Goal: Browse casually

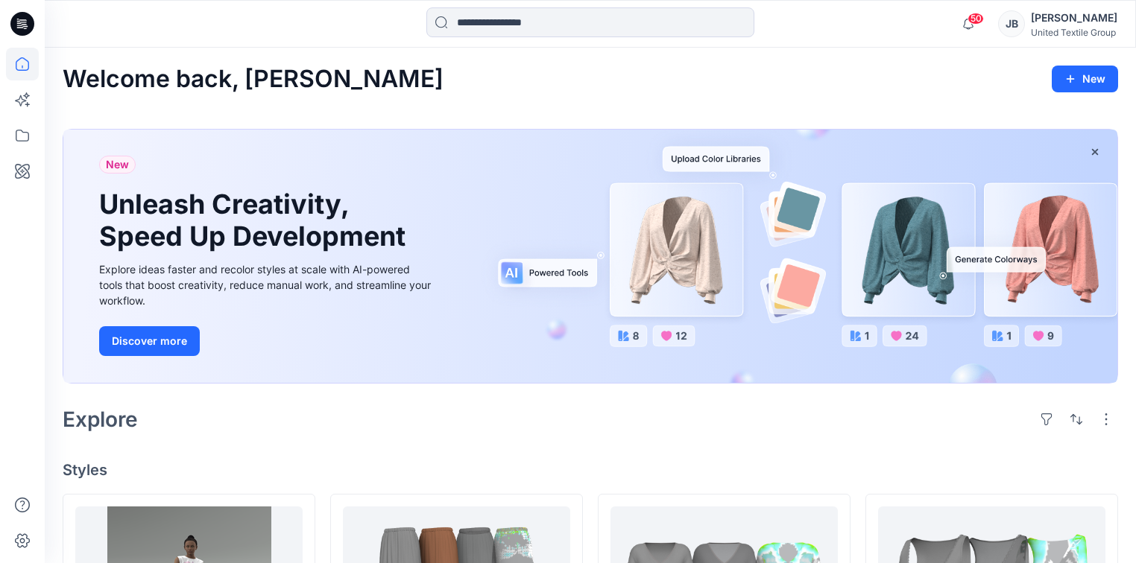
scroll to position [358, 0]
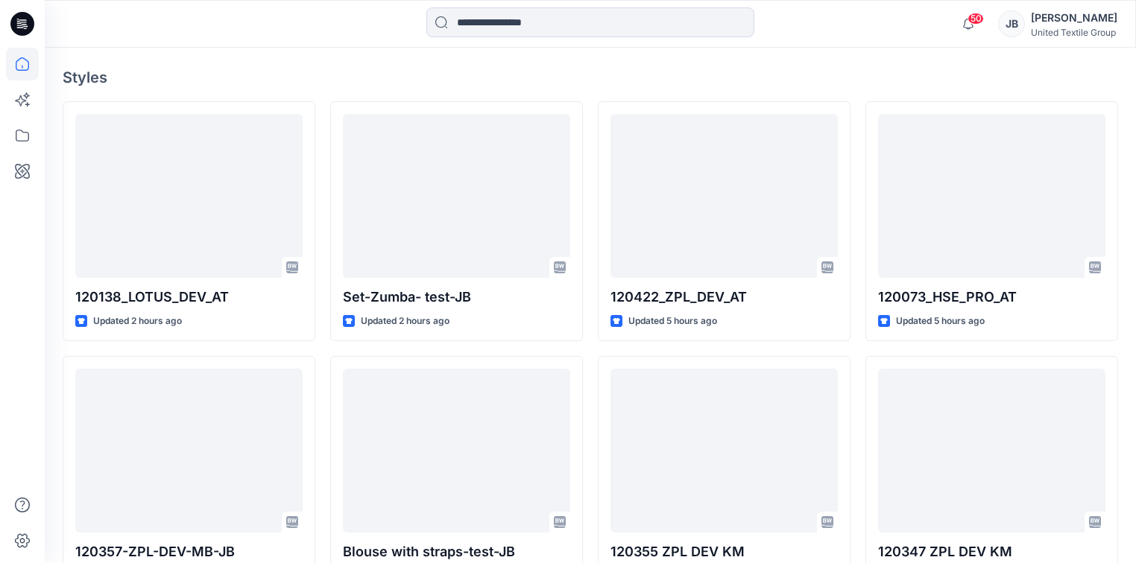
scroll to position [417, 0]
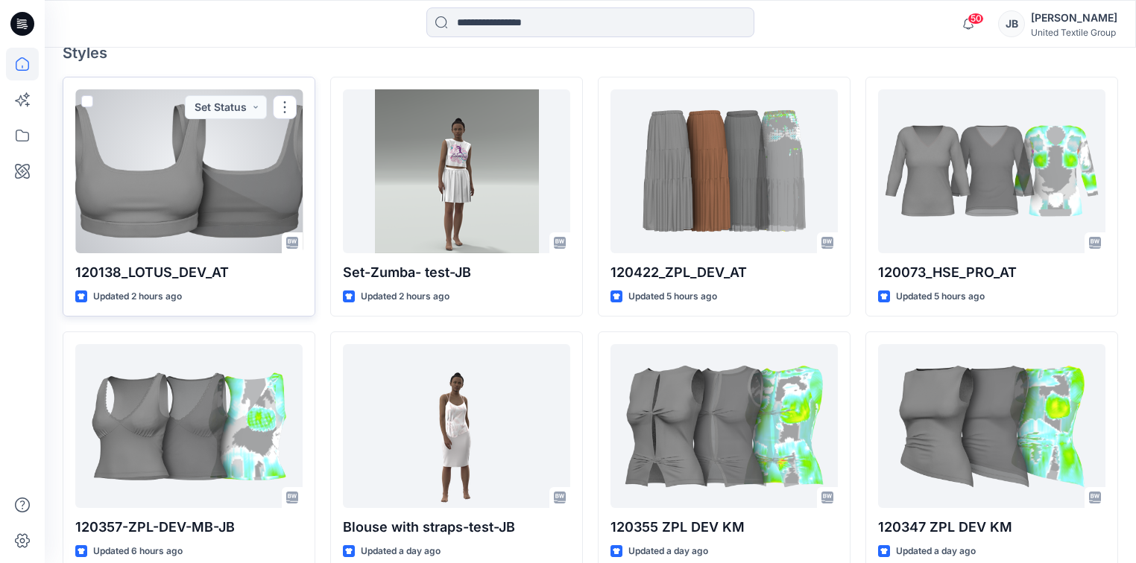
click at [173, 179] on div at bounding box center [188, 171] width 227 height 164
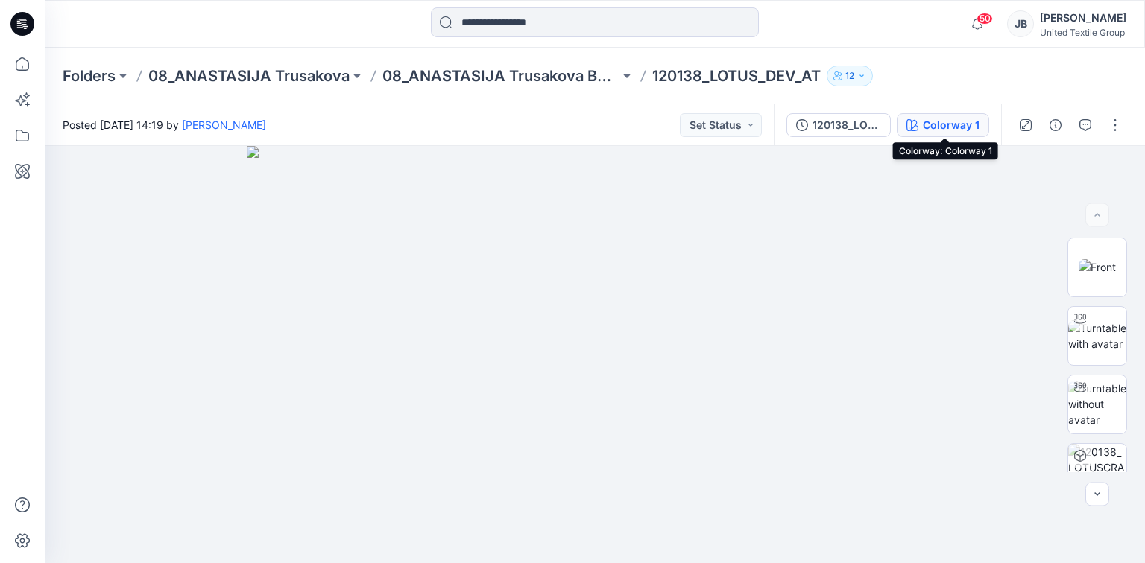
click at [929, 125] on div "Colorway 1" at bounding box center [951, 125] width 57 height 16
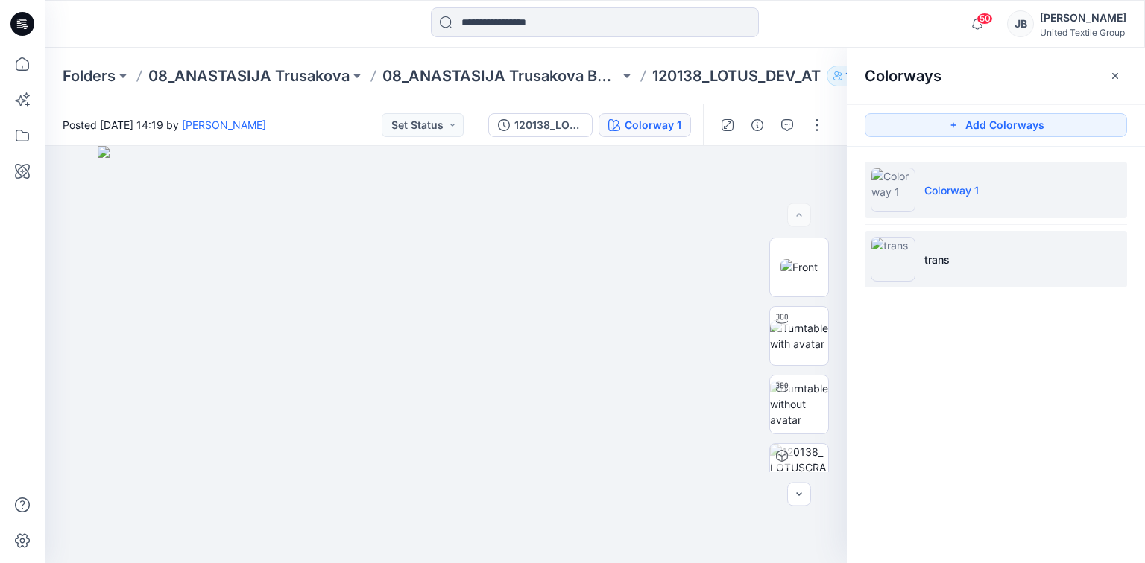
click at [886, 259] on img at bounding box center [892, 259] width 45 height 45
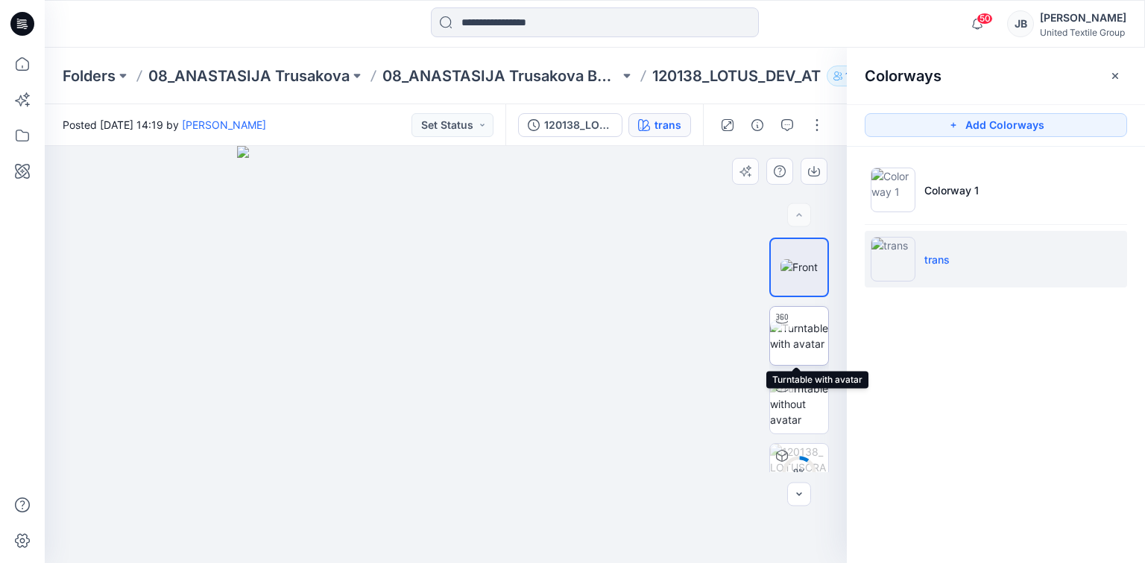
click at [796, 338] on img at bounding box center [799, 335] width 58 height 31
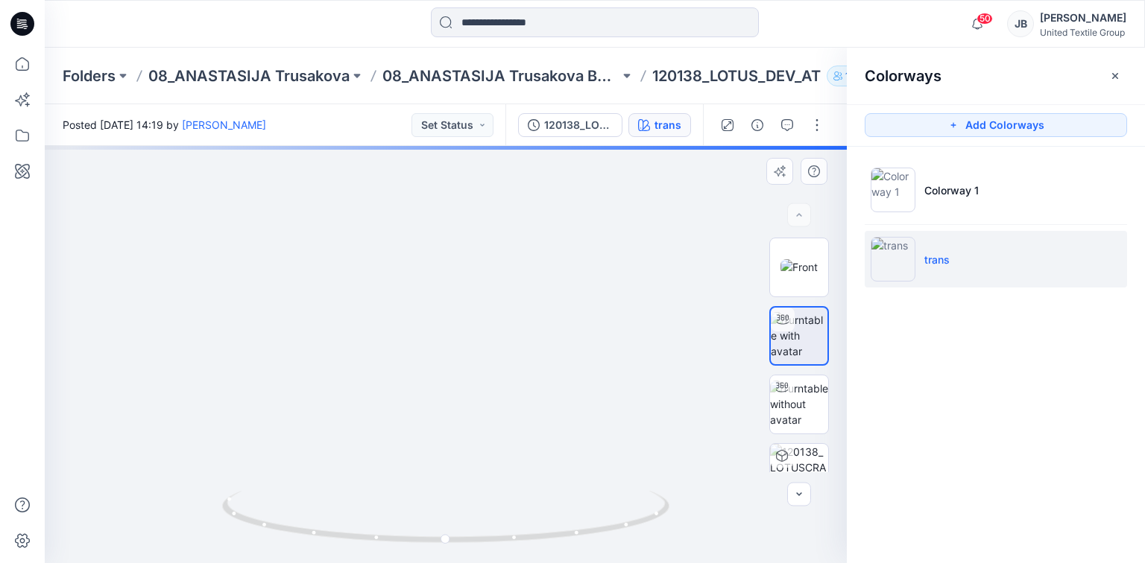
drag, startPoint x: 548, startPoint y: 301, endPoint x: 508, endPoint y: 482, distance: 185.5
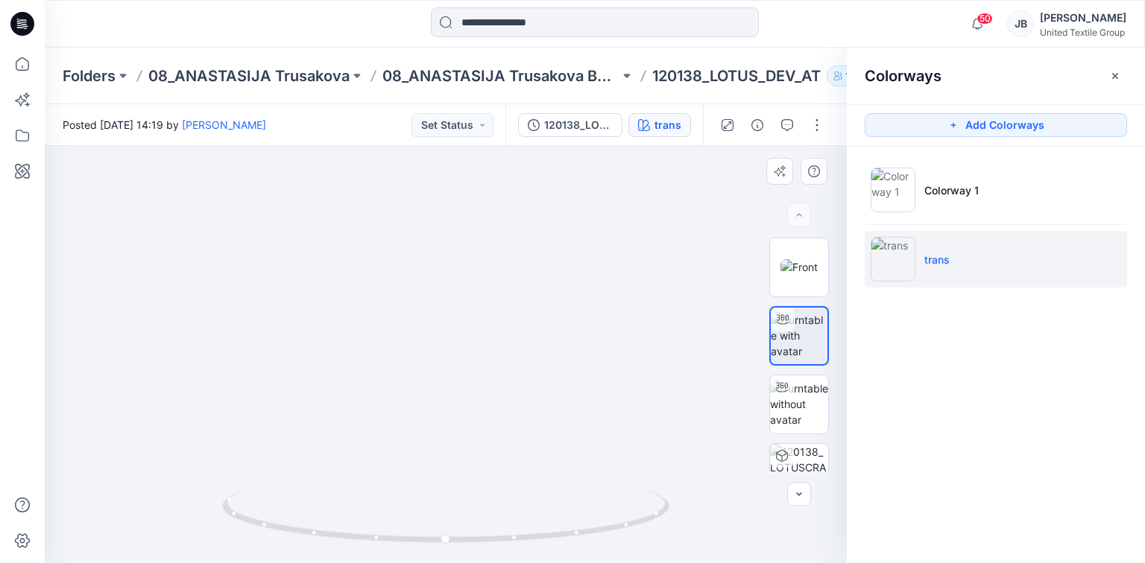
drag, startPoint x: 480, startPoint y: 434, endPoint x: 616, endPoint y: 378, distance: 147.0
drag, startPoint x: 447, startPoint y: 546, endPoint x: 230, endPoint y: 520, distance: 218.4
click at [230, 520] on icon at bounding box center [447, 519] width 451 height 56
drag, startPoint x: 237, startPoint y: 520, endPoint x: 505, endPoint y: 531, distance: 268.5
click at [505, 531] on icon at bounding box center [447, 519] width 451 height 56
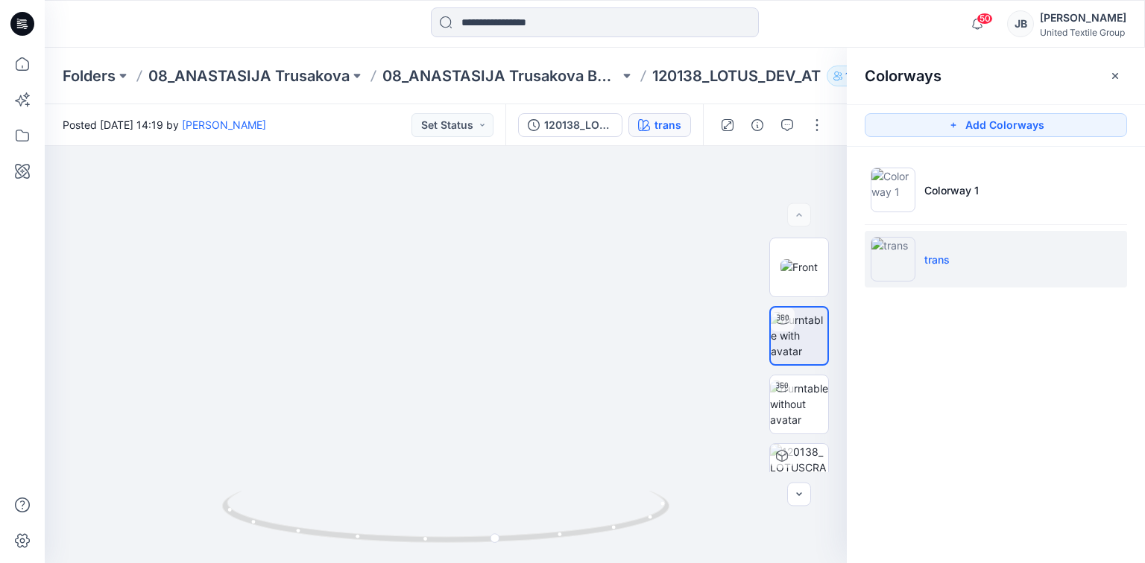
click at [19, 26] on icon at bounding box center [22, 24] width 24 height 24
